Goal: Transaction & Acquisition: Obtain resource

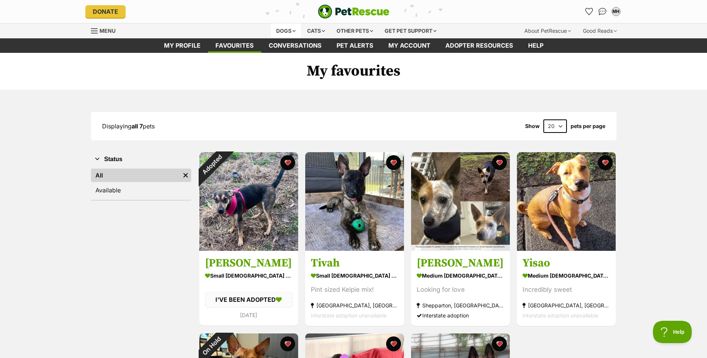
click at [291, 32] on div "Dogs" at bounding box center [286, 30] width 30 height 15
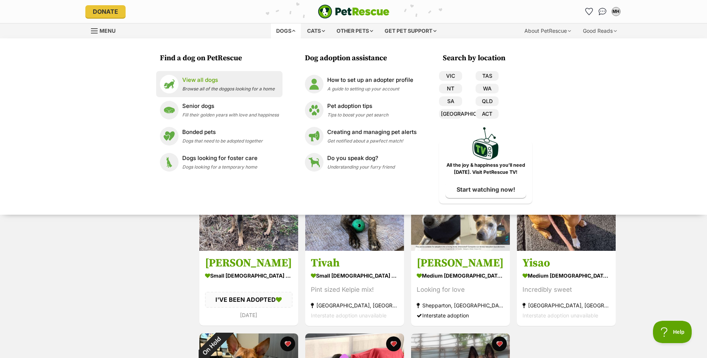
click at [184, 84] on p "View all dogs" at bounding box center [228, 80] width 92 height 9
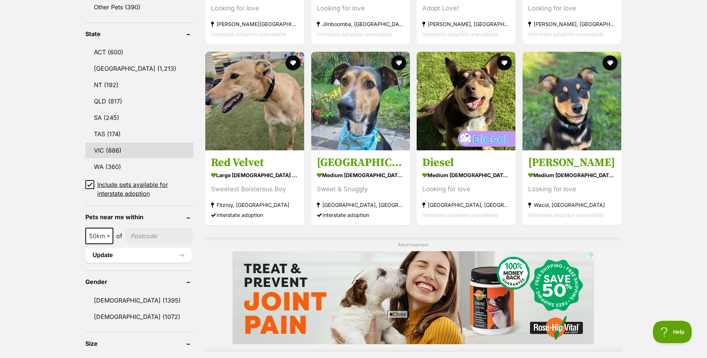
click at [110, 147] on link "VIC (886)" at bounding box center [139, 151] width 108 height 16
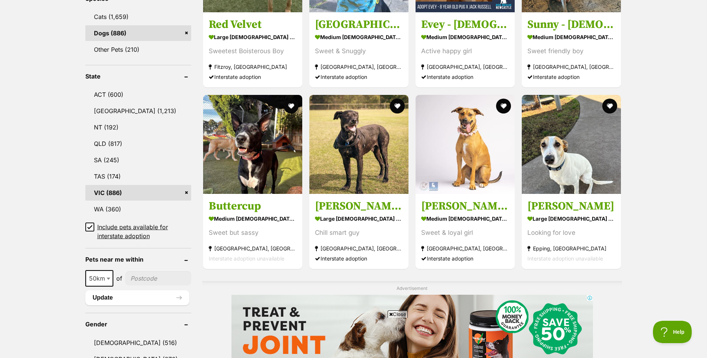
scroll to position [410, 0]
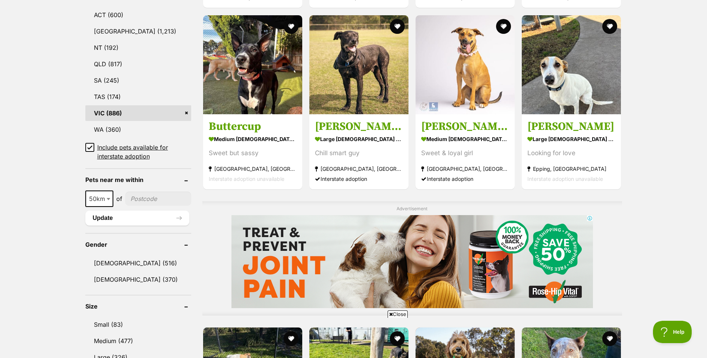
click at [88, 145] on icon at bounding box center [89, 147] width 5 height 5
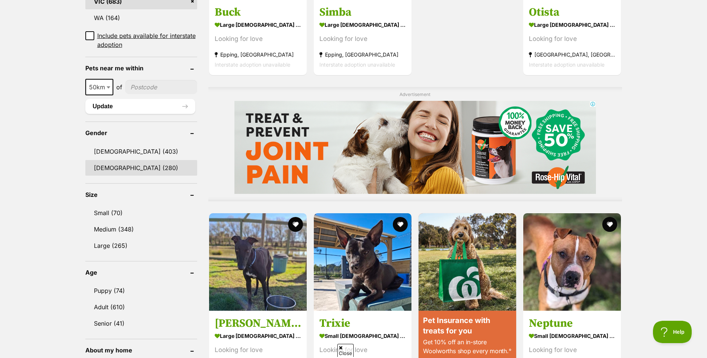
click at [116, 160] on link "Female (280)" at bounding box center [141, 168] width 112 height 16
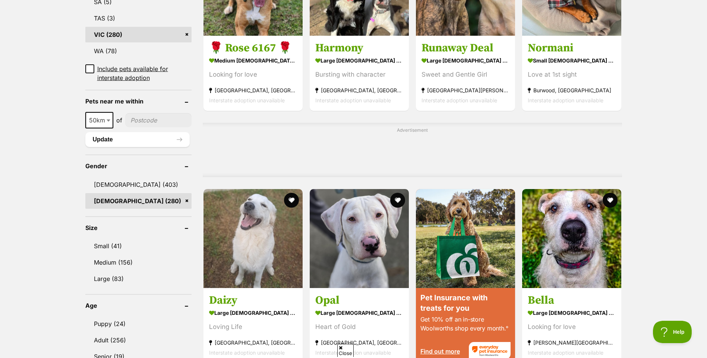
scroll to position [596, 0]
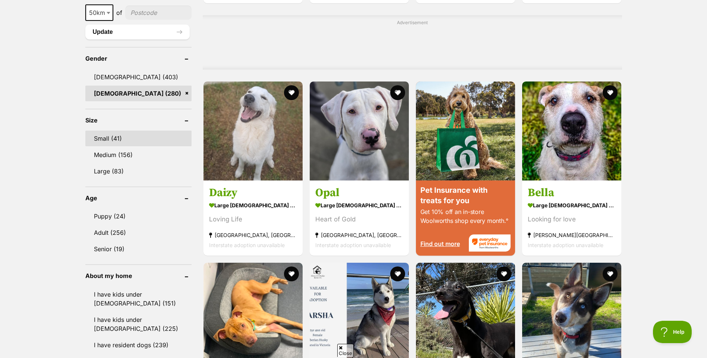
click at [117, 131] on link "Small (41)" at bounding box center [138, 139] width 106 height 16
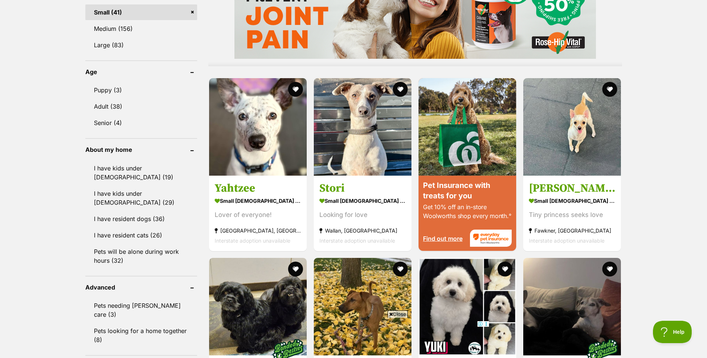
scroll to position [671, 0]
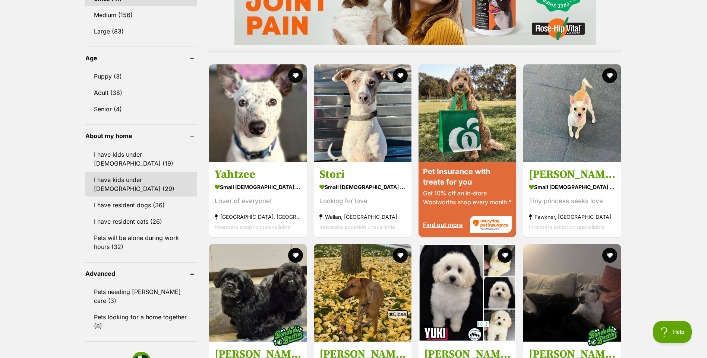
click at [141, 172] on link "I have kids under 12 years old (29)" at bounding box center [141, 184] width 112 height 25
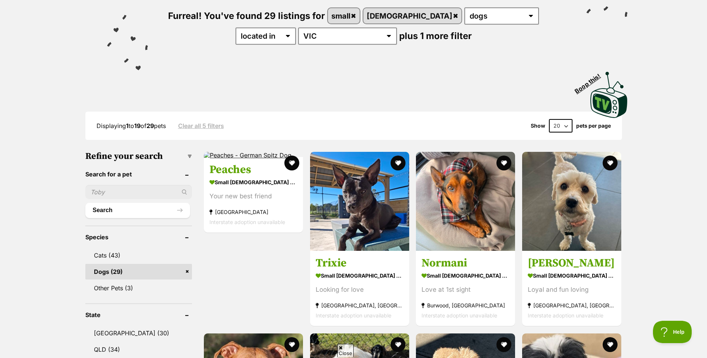
scroll to position [112, 0]
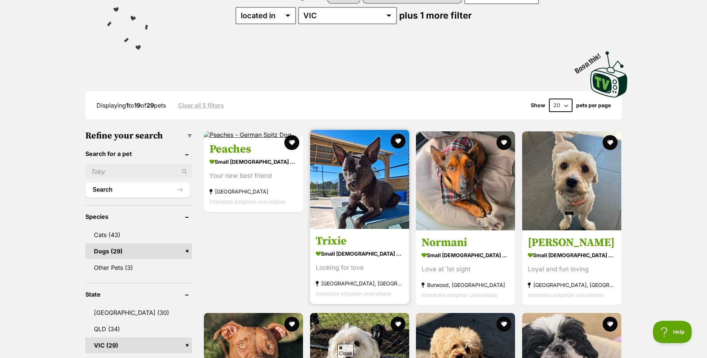
click at [335, 244] on h3 "Trixie" at bounding box center [360, 242] width 88 height 14
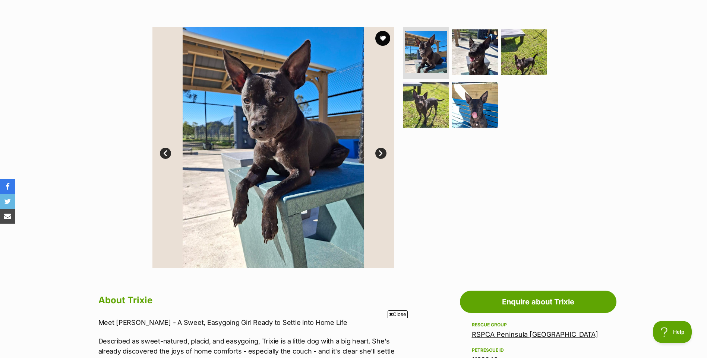
scroll to position [112, 0]
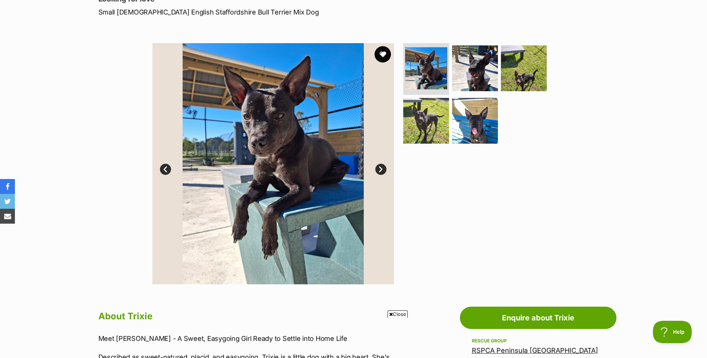
click at [382, 54] on button "favourite" at bounding box center [382, 54] width 16 height 16
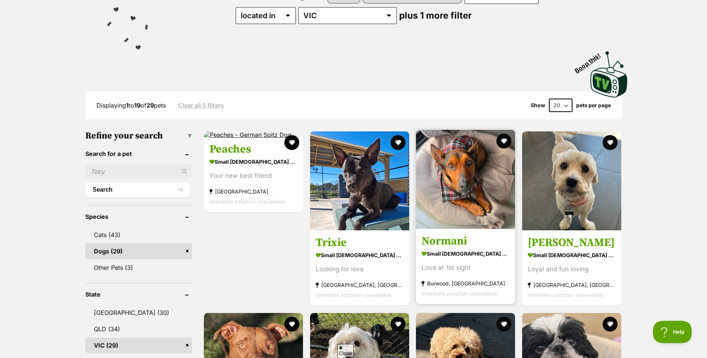
click at [440, 239] on h3 "Normani" at bounding box center [465, 242] width 88 height 14
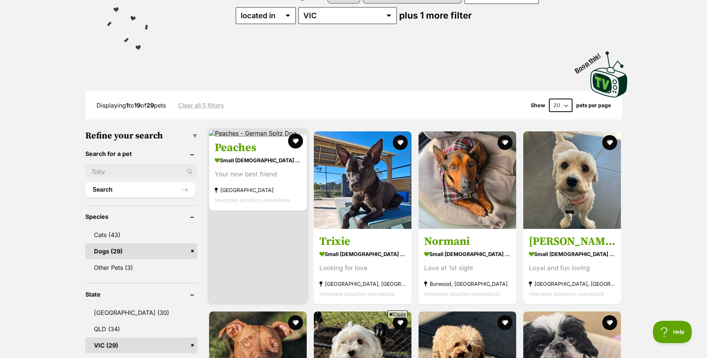
click at [244, 151] on h3 "Peaches" at bounding box center [258, 148] width 86 height 14
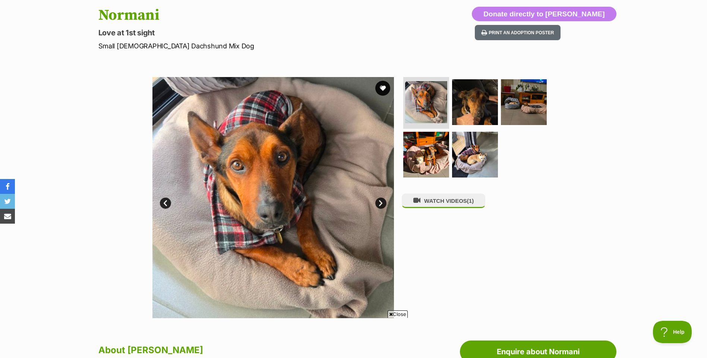
scroll to position [37, 0]
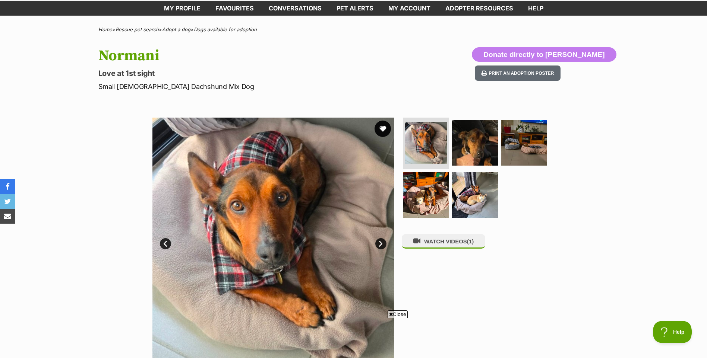
click at [383, 130] on button "favourite" at bounding box center [382, 129] width 16 height 16
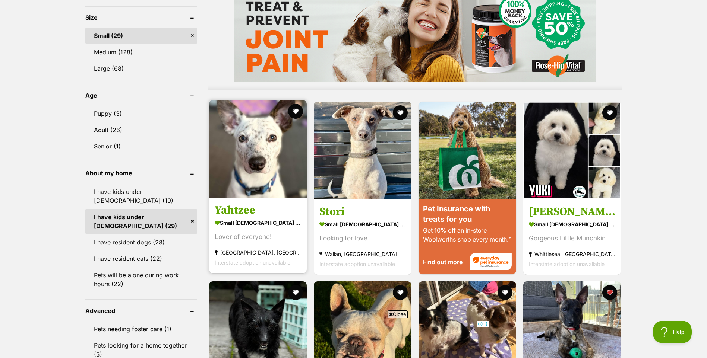
click at [249, 206] on h3 "Yahtzee" at bounding box center [258, 210] width 86 height 14
